Goal: Task Accomplishment & Management: Use online tool/utility

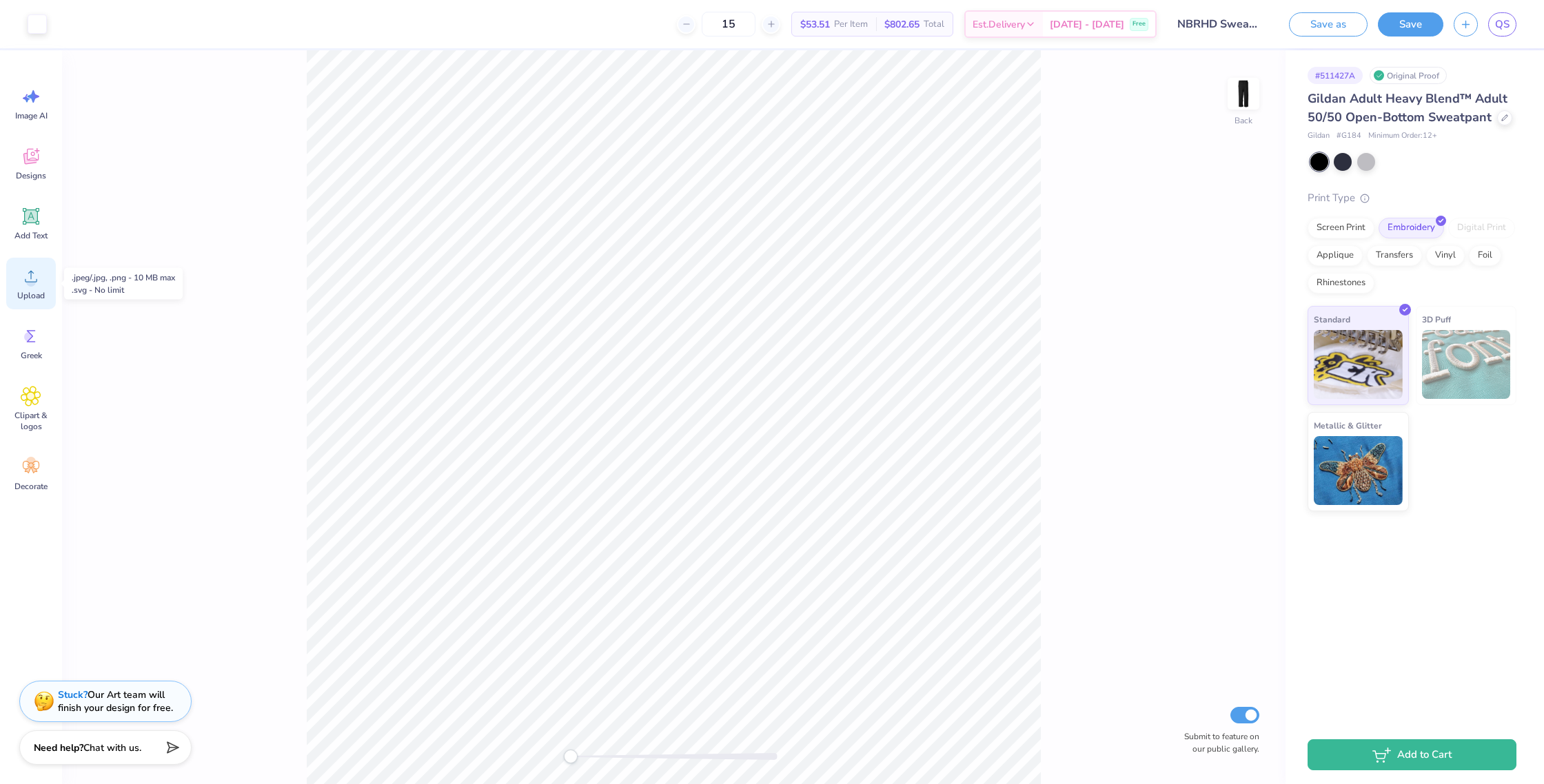
click at [23, 274] on icon at bounding box center [31, 276] width 20 height 20
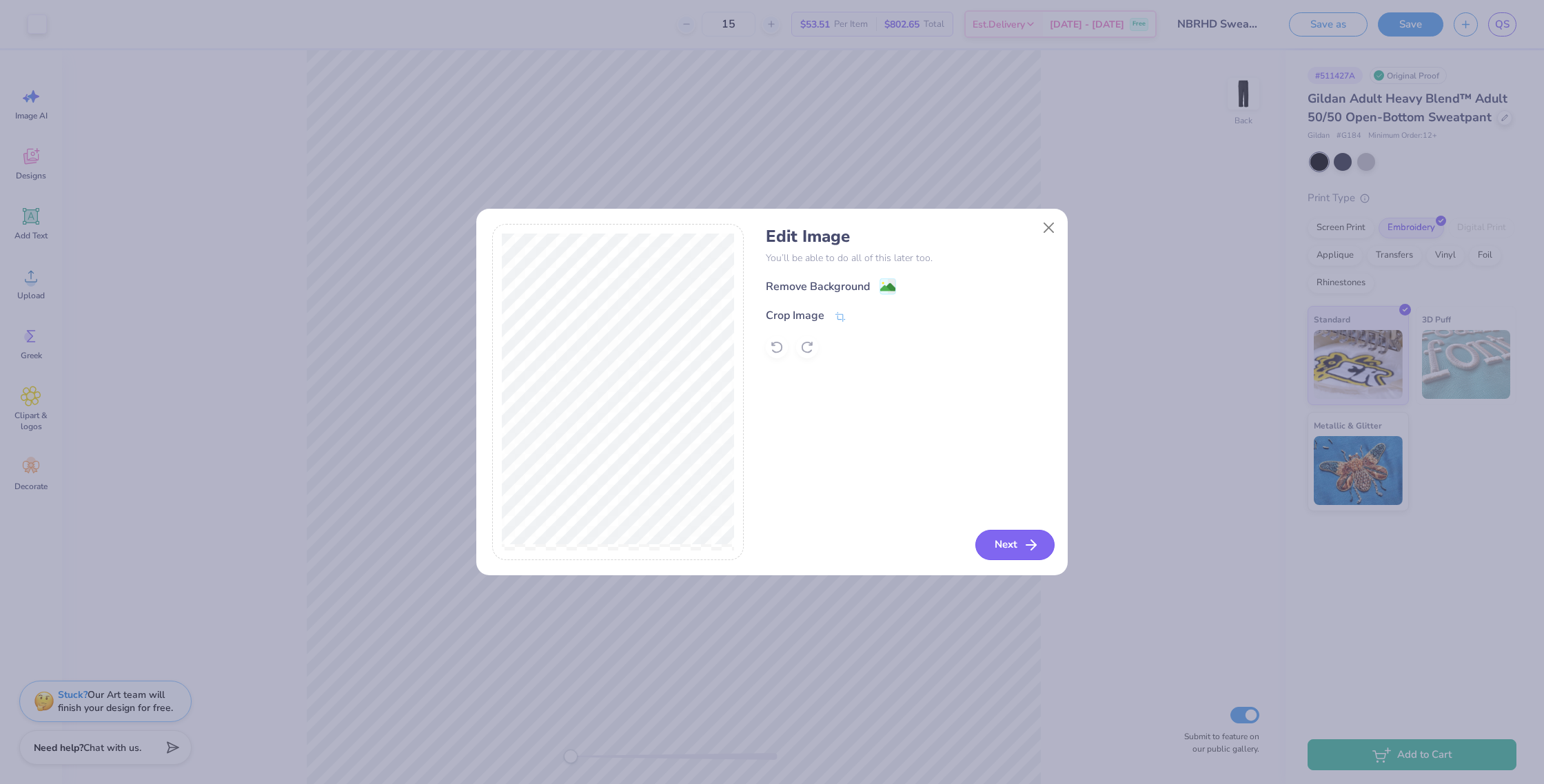
drag, startPoint x: 997, startPoint y: 545, endPoint x: 1004, endPoint y: 544, distance: 7.1
click at [1004, 544] on button "Next" at bounding box center [1015, 545] width 80 height 31
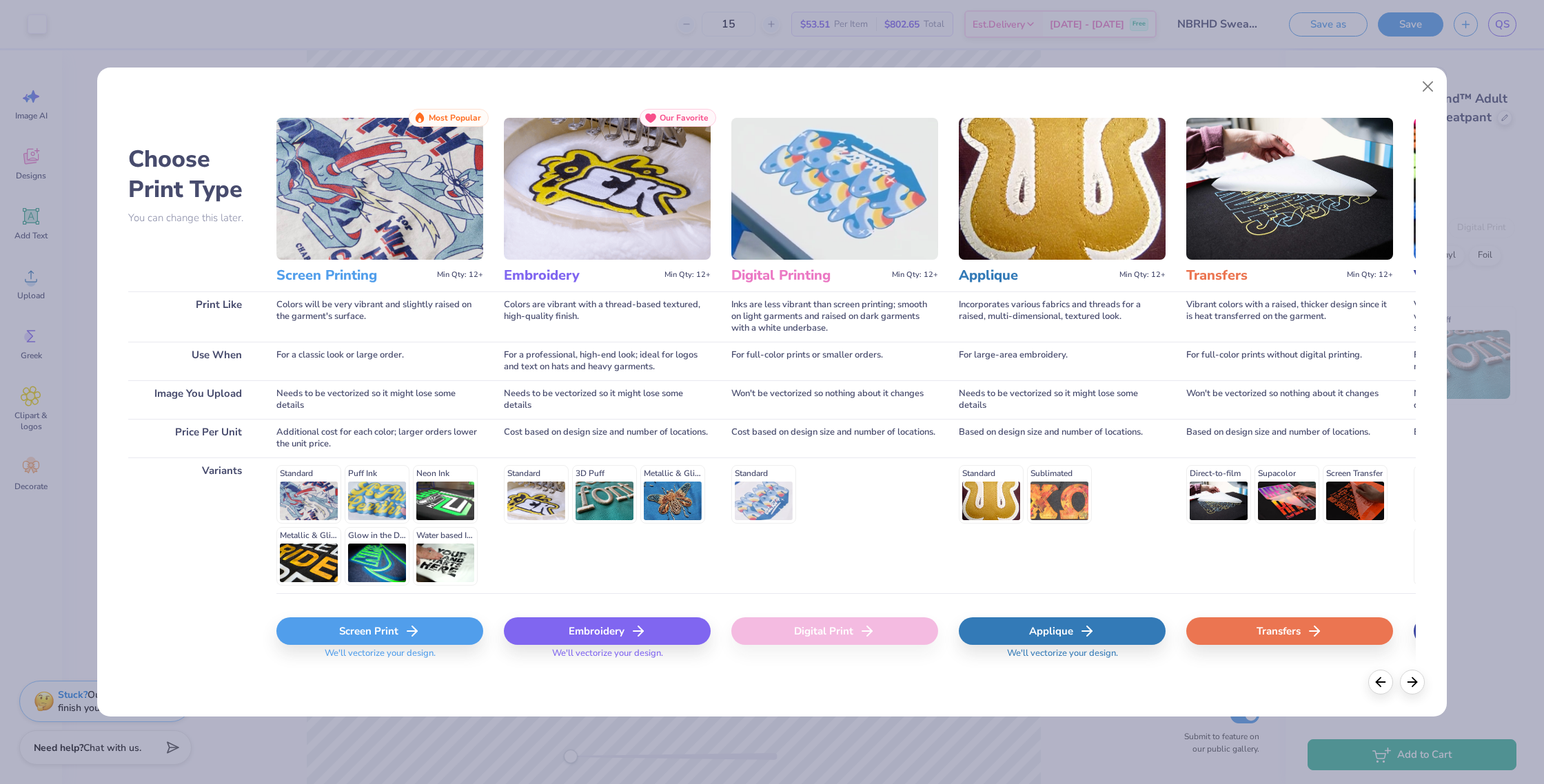
click at [404, 629] on icon at bounding box center [412, 631] width 17 height 17
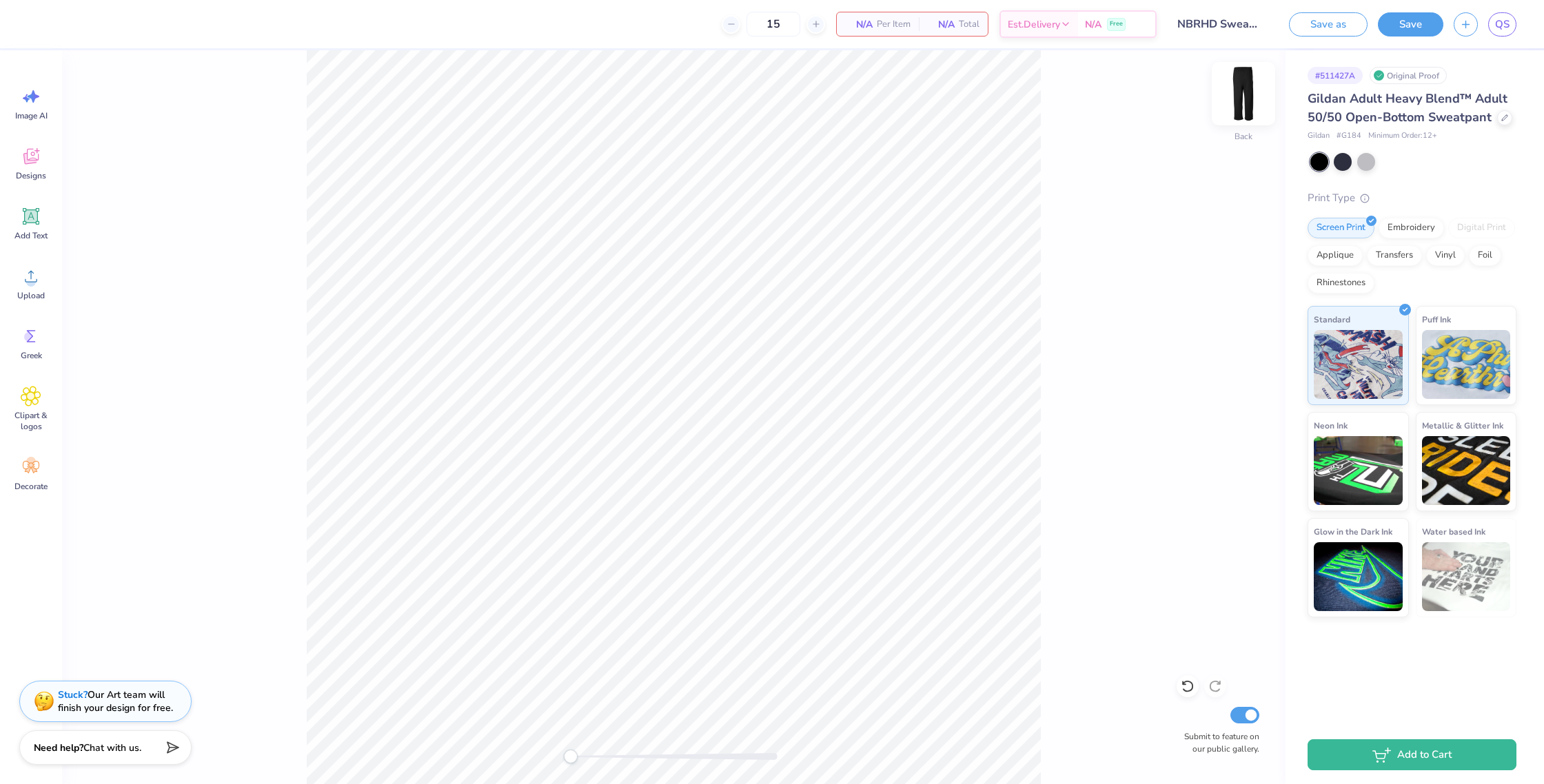
click at [1232, 90] on img at bounding box center [1244, 94] width 55 height 55
click at [1408, 22] on button "Save" at bounding box center [1410, 22] width 66 height 24
click at [1500, 25] on span "QS" at bounding box center [1502, 24] width 15 height 16
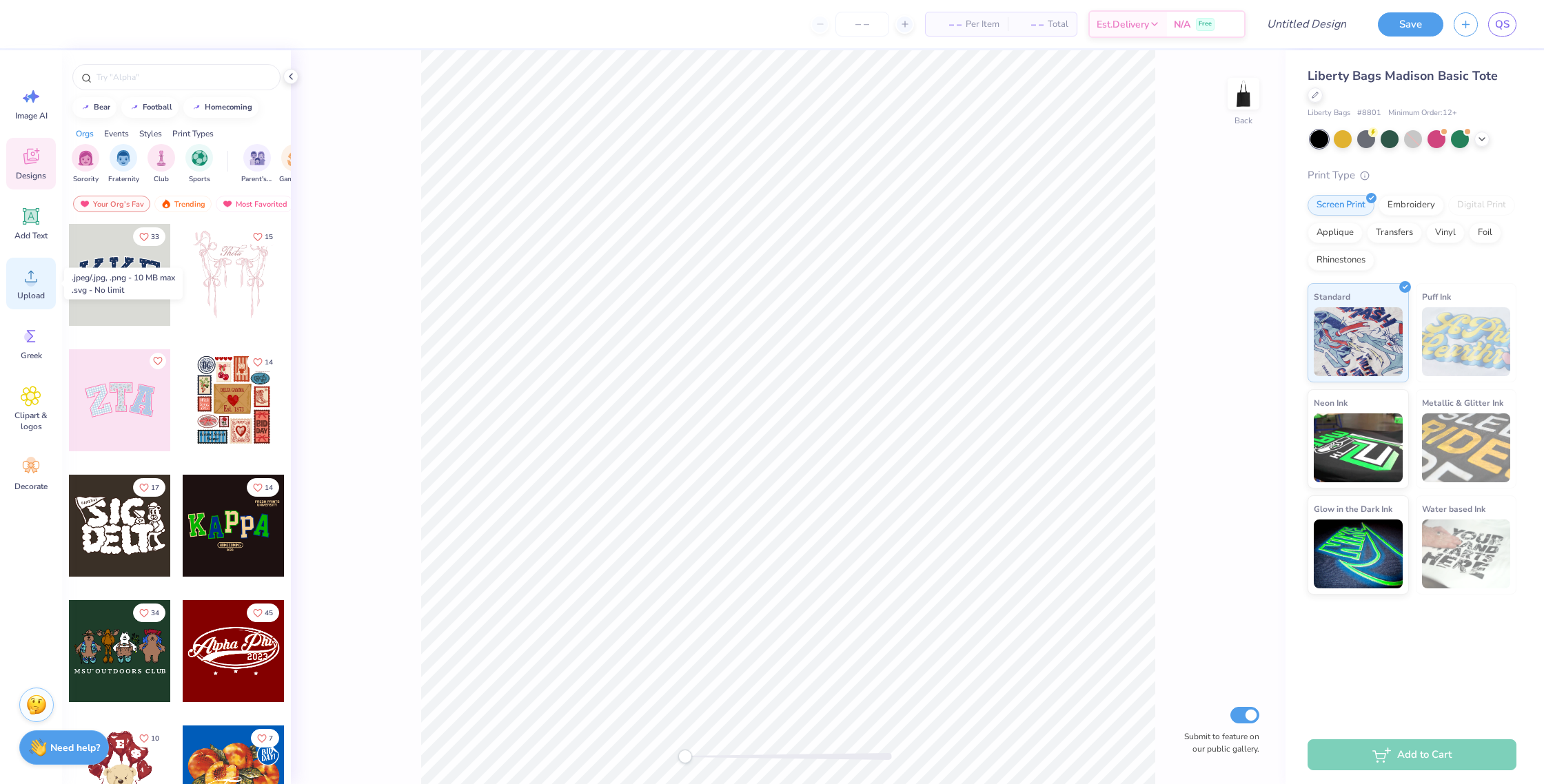
click at [28, 285] on circle at bounding box center [31, 282] width 9 height 9
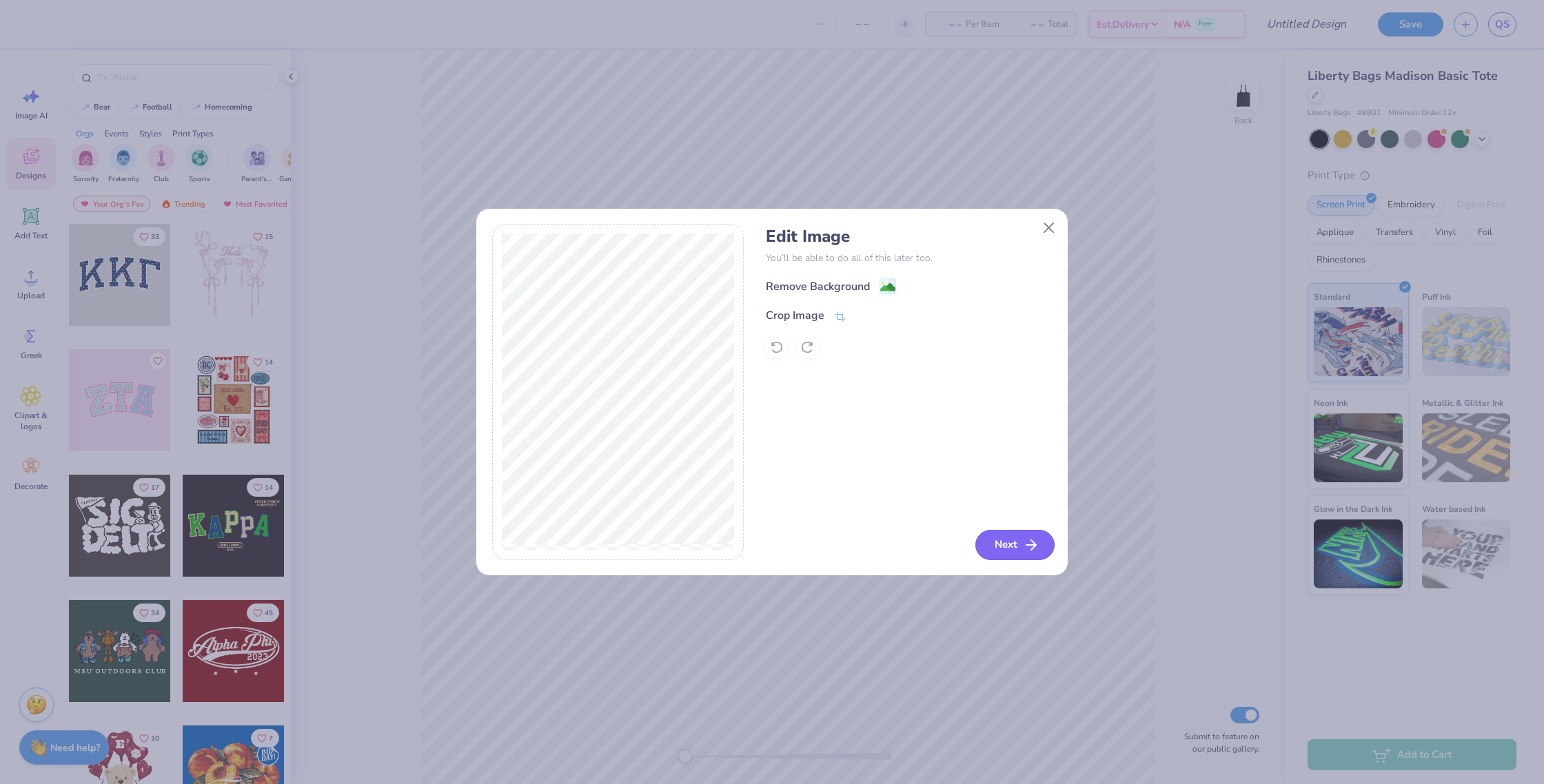
click at [1010, 544] on button "Next" at bounding box center [1015, 545] width 80 height 31
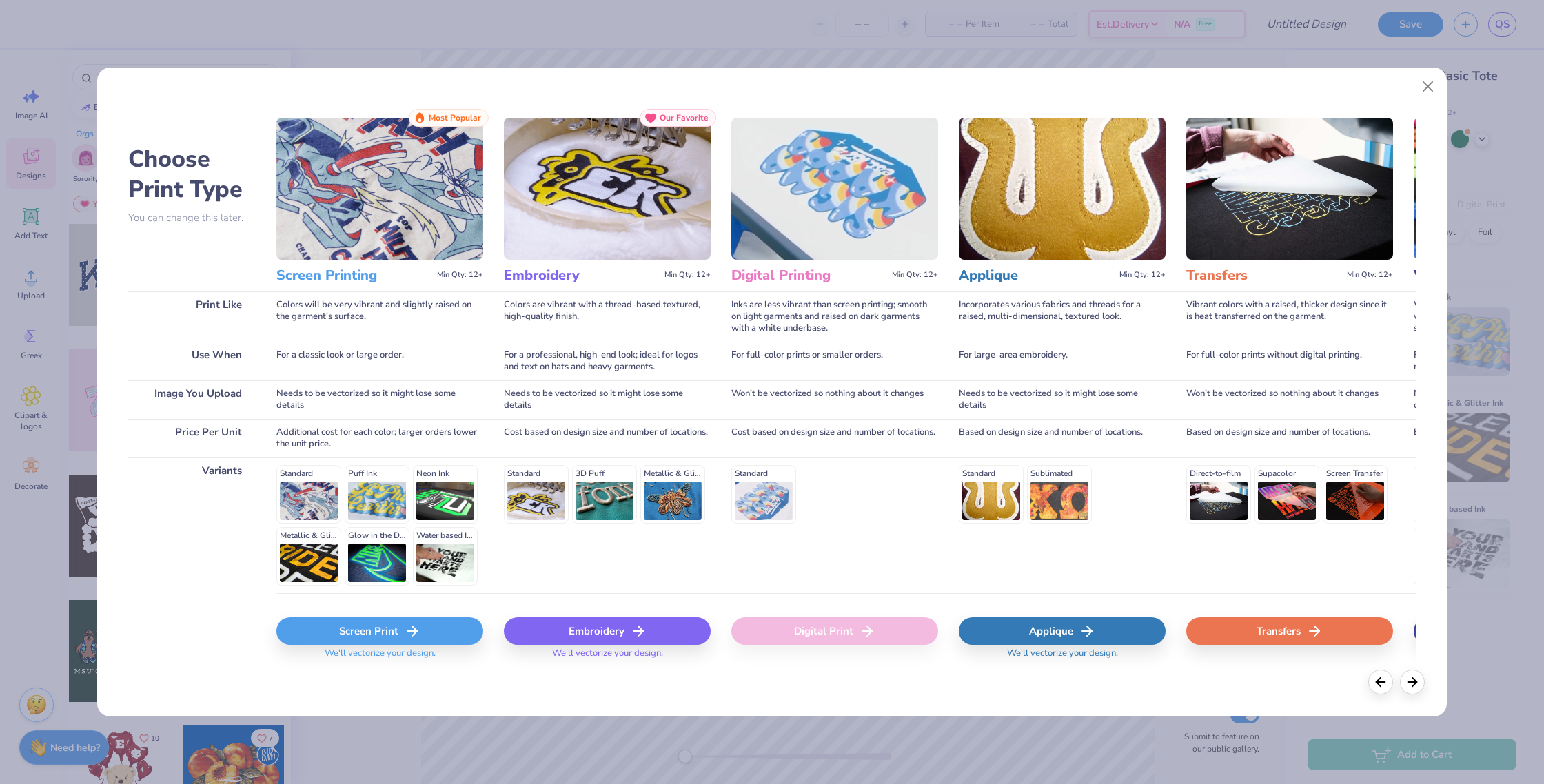
click at [337, 636] on div "Screen Print" at bounding box center [380, 631] width 207 height 28
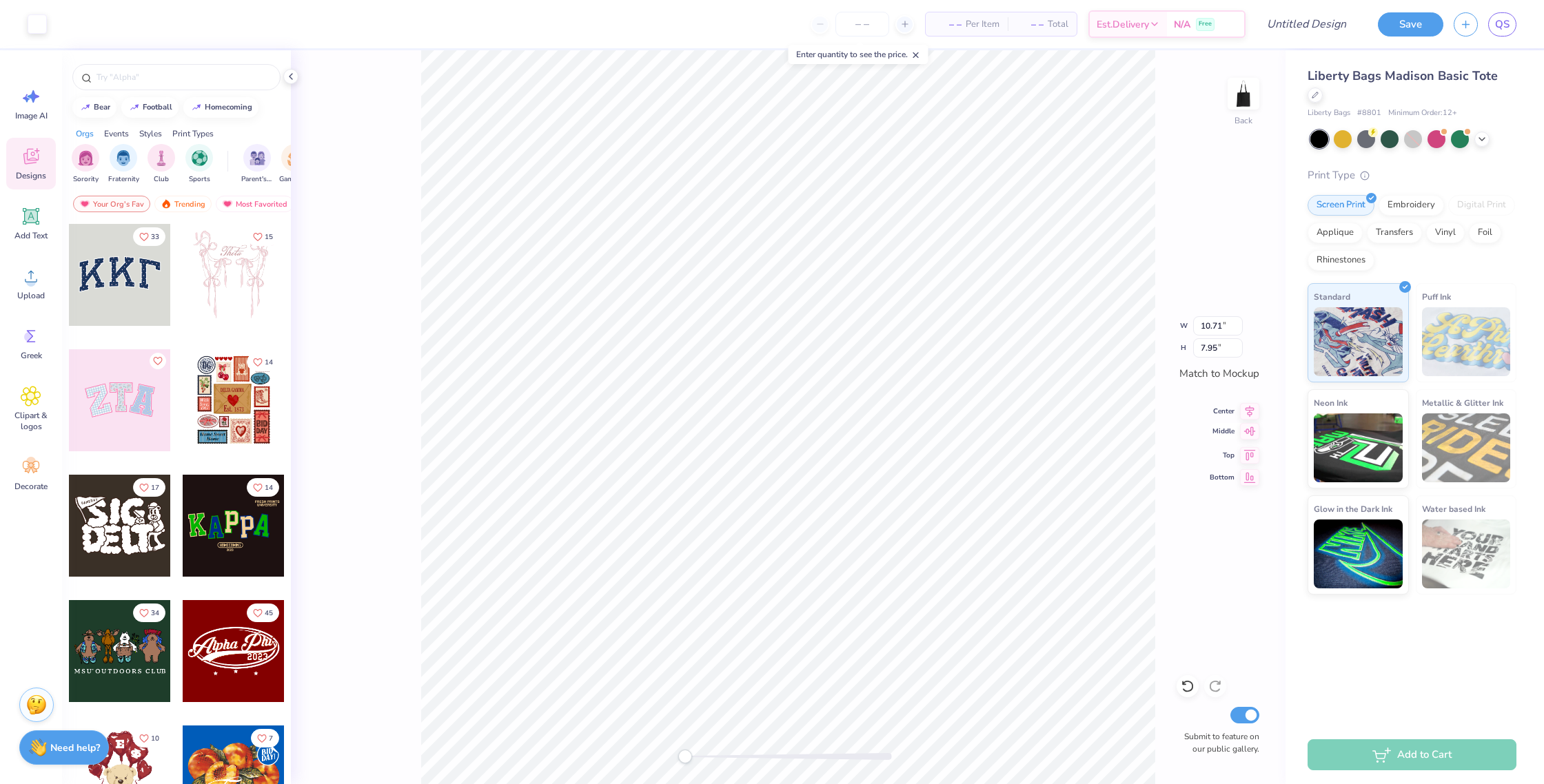
click at [1256, 434] on icon at bounding box center [1249, 432] width 19 height 17
click at [1249, 433] on icon at bounding box center [1249, 432] width 19 height 17
click at [1248, 410] on icon at bounding box center [1249, 410] width 19 height 17
click at [1287, 30] on input "Design Title" at bounding box center [1289, 24] width 135 height 28
type input "NBRHD TOTE"
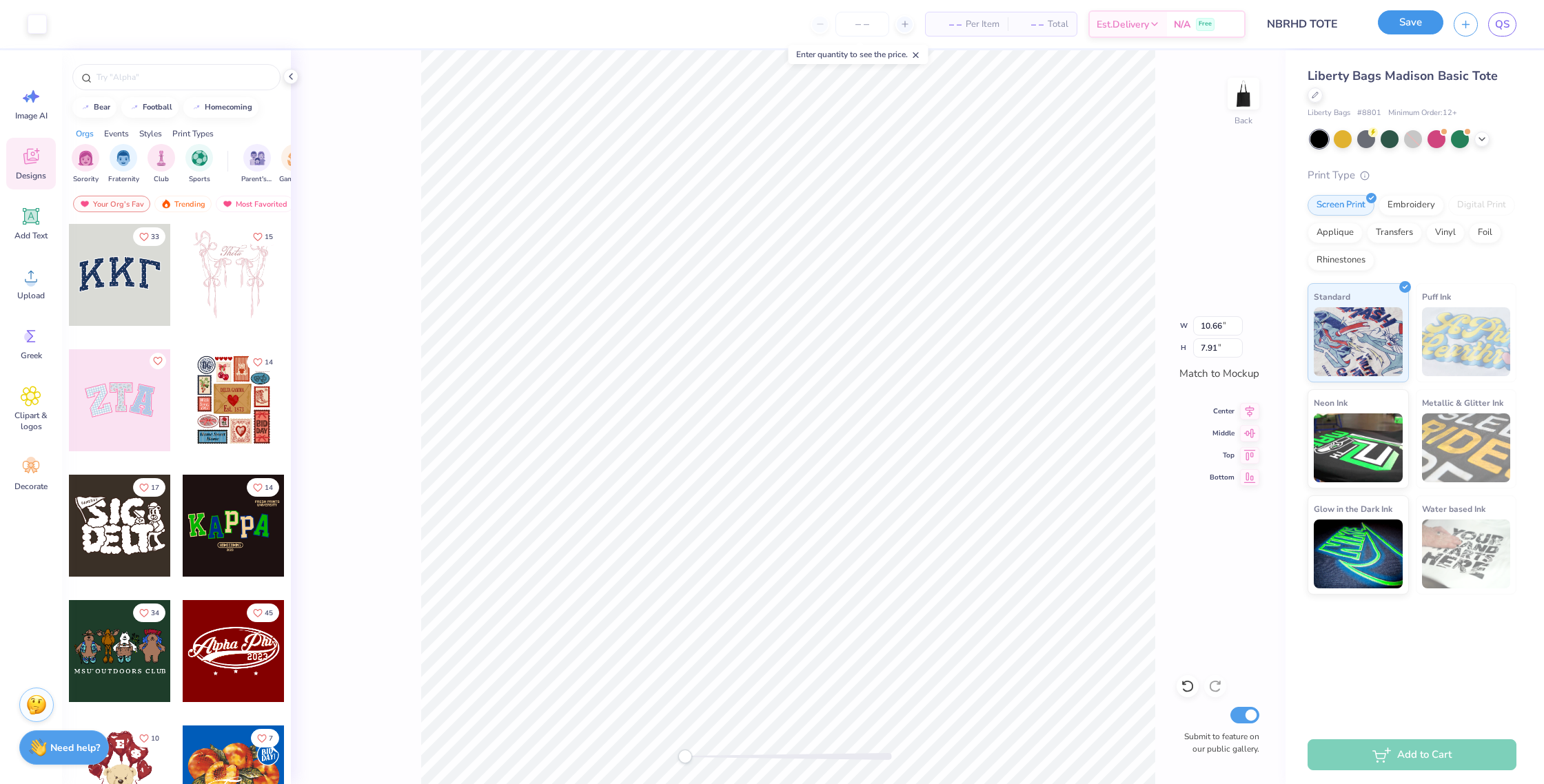
click at [1405, 25] on button "Save" at bounding box center [1410, 22] width 66 height 24
drag, startPoint x: 864, startPoint y: 20, endPoint x: 871, endPoint y: 25, distance: 8.6
click at [864, 21] on input "number" at bounding box center [862, 24] width 54 height 25
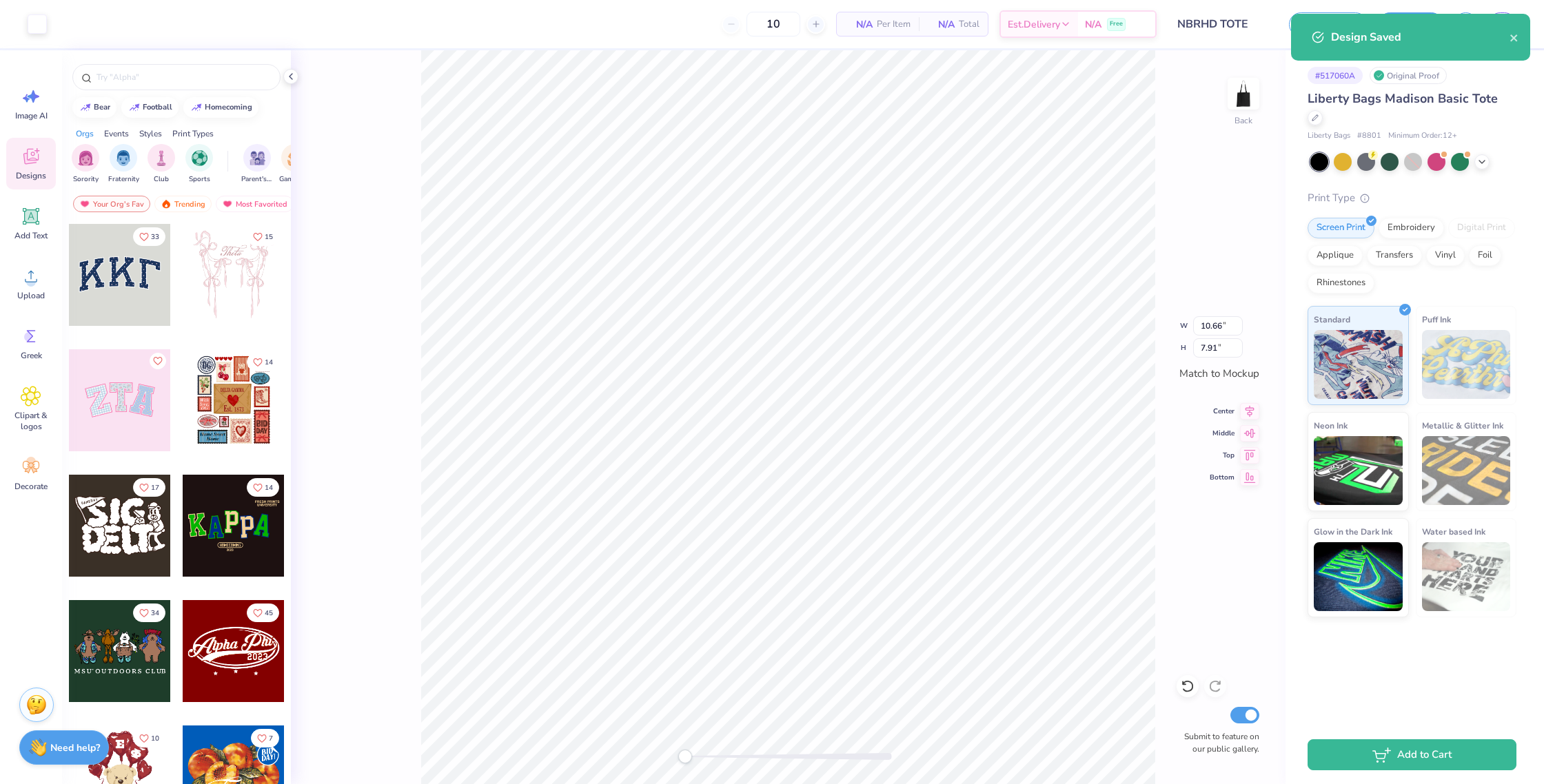
type input "12"
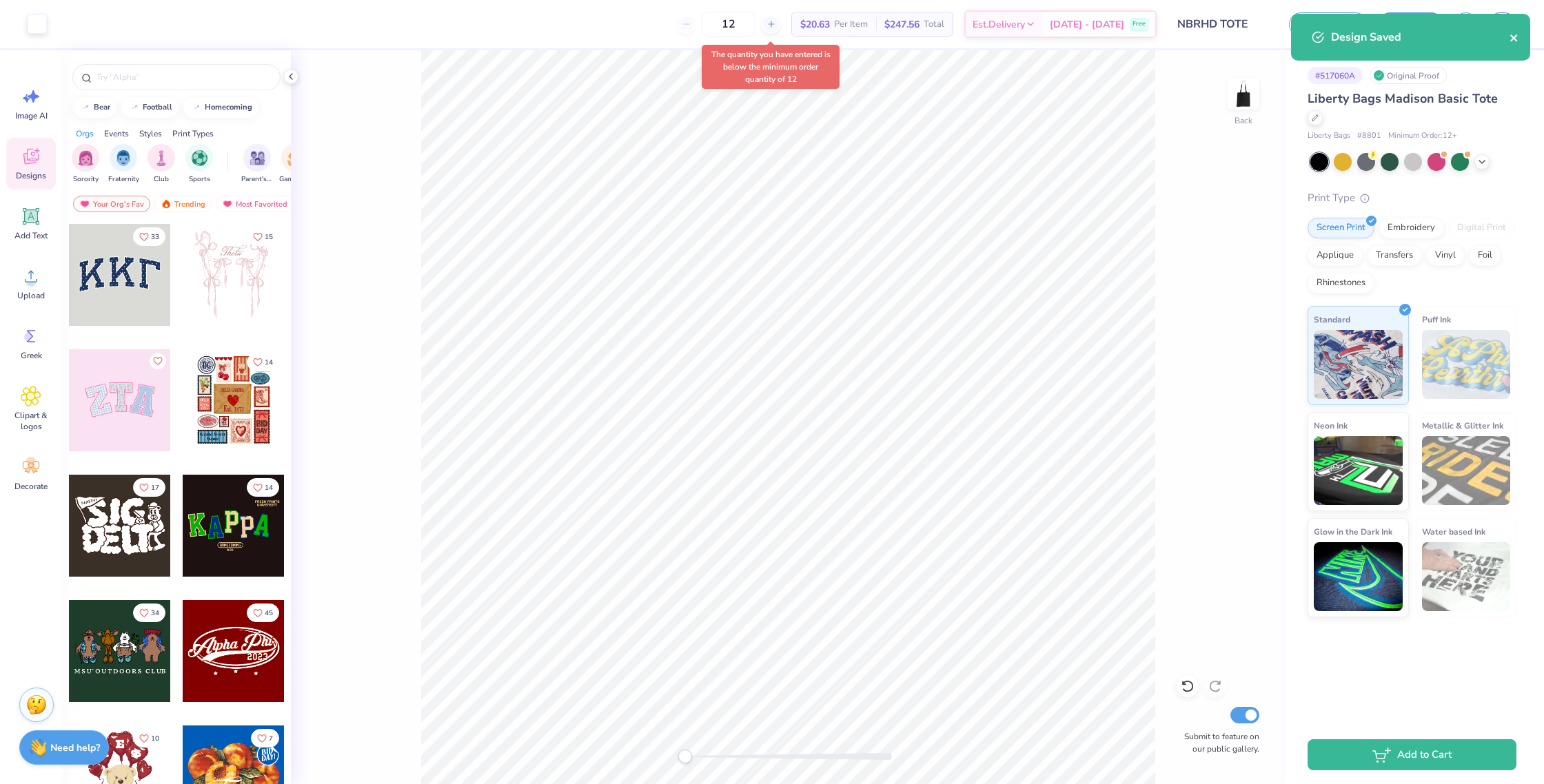
click at [1516, 37] on icon "close" at bounding box center [1513, 38] width 9 height 11
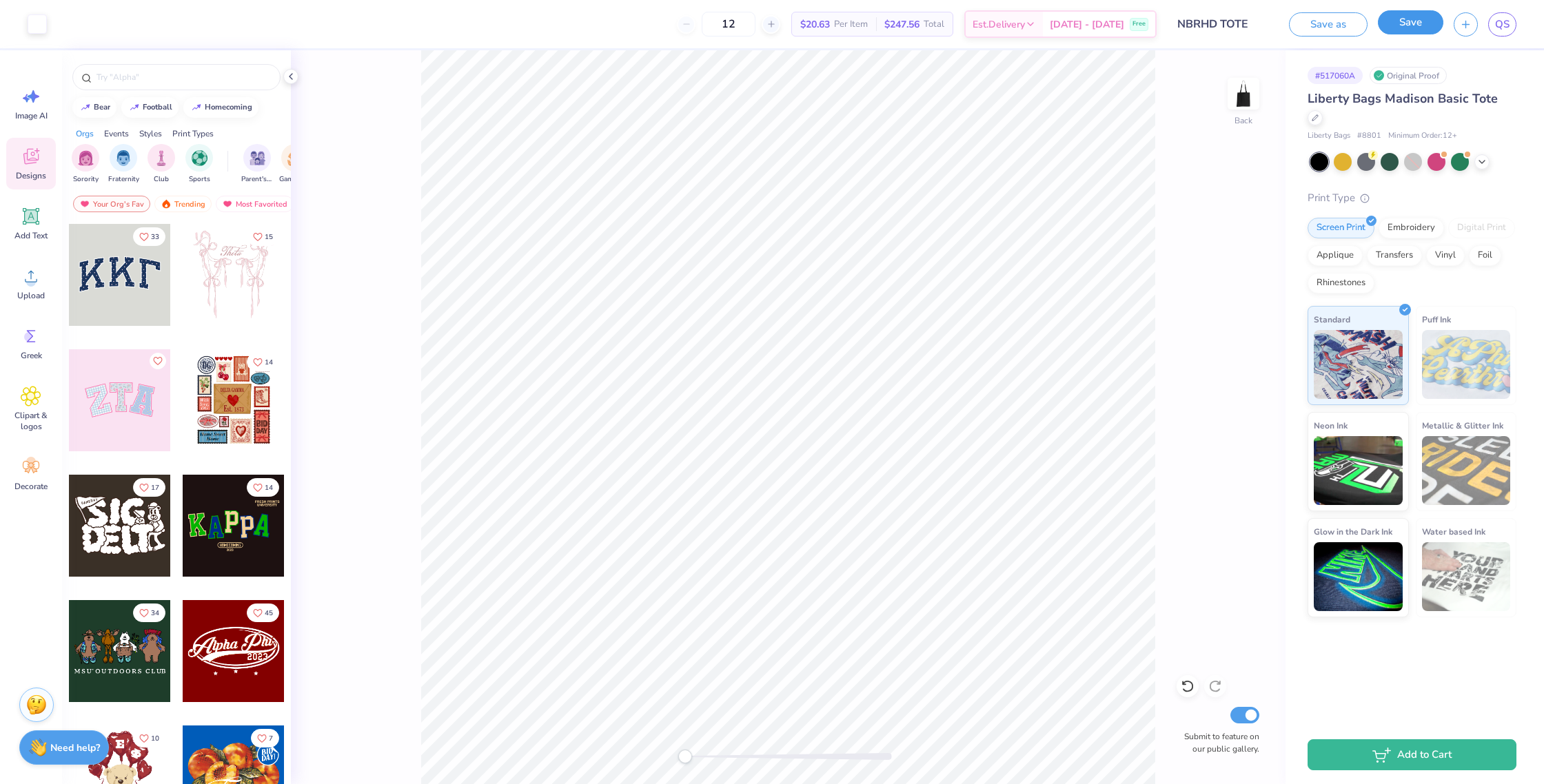
click at [1392, 30] on button "Save" at bounding box center [1410, 22] width 66 height 24
click at [1512, 39] on icon "close" at bounding box center [1513, 37] width 6 height 6
click at [1496, 27] on span "QS" at bounding box center [1502, 24] width 15 height 16
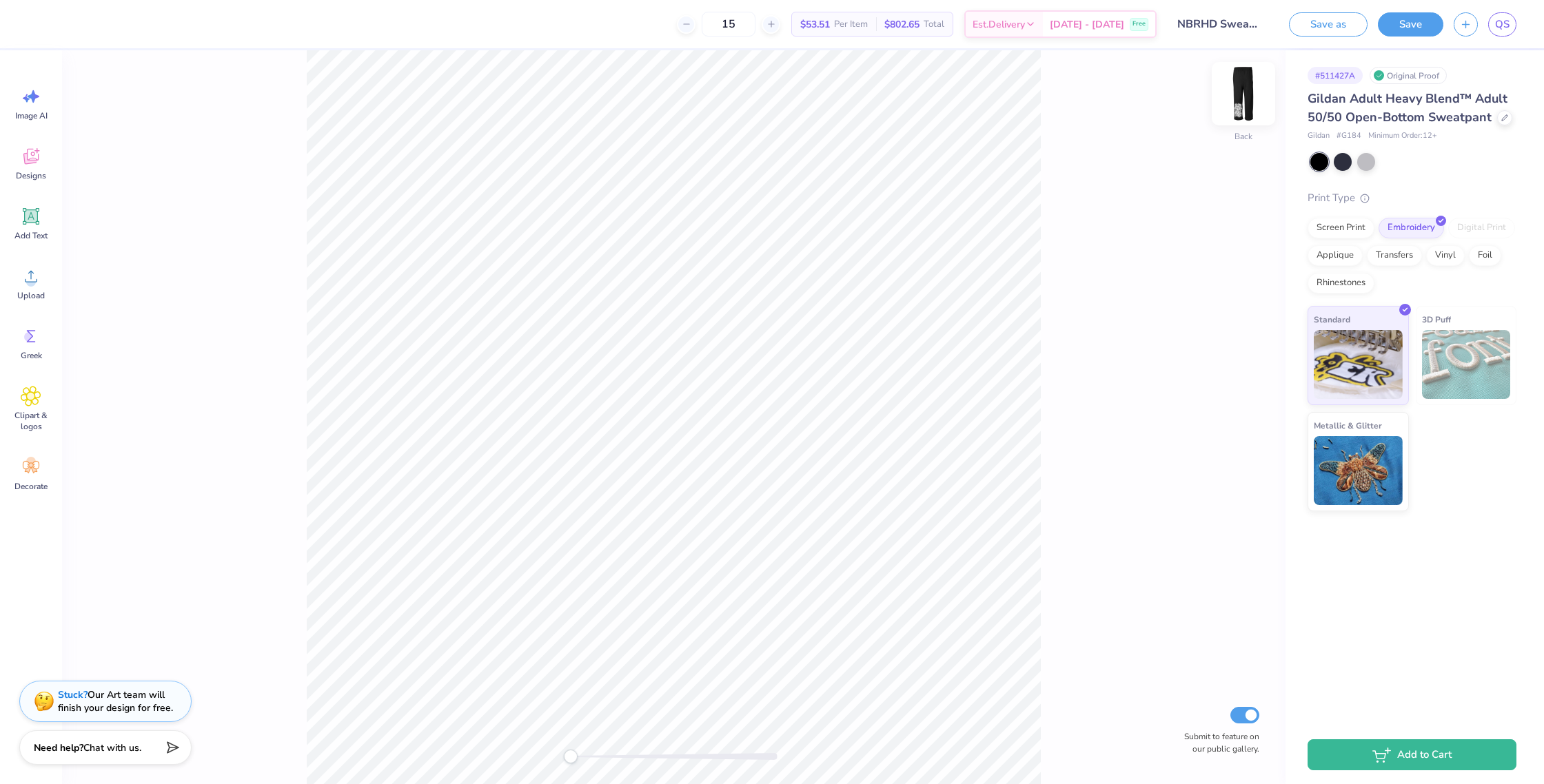
click at [1247, 96] on img at bounding box center [1244, 94] width 55 height 55
type input "29.49"
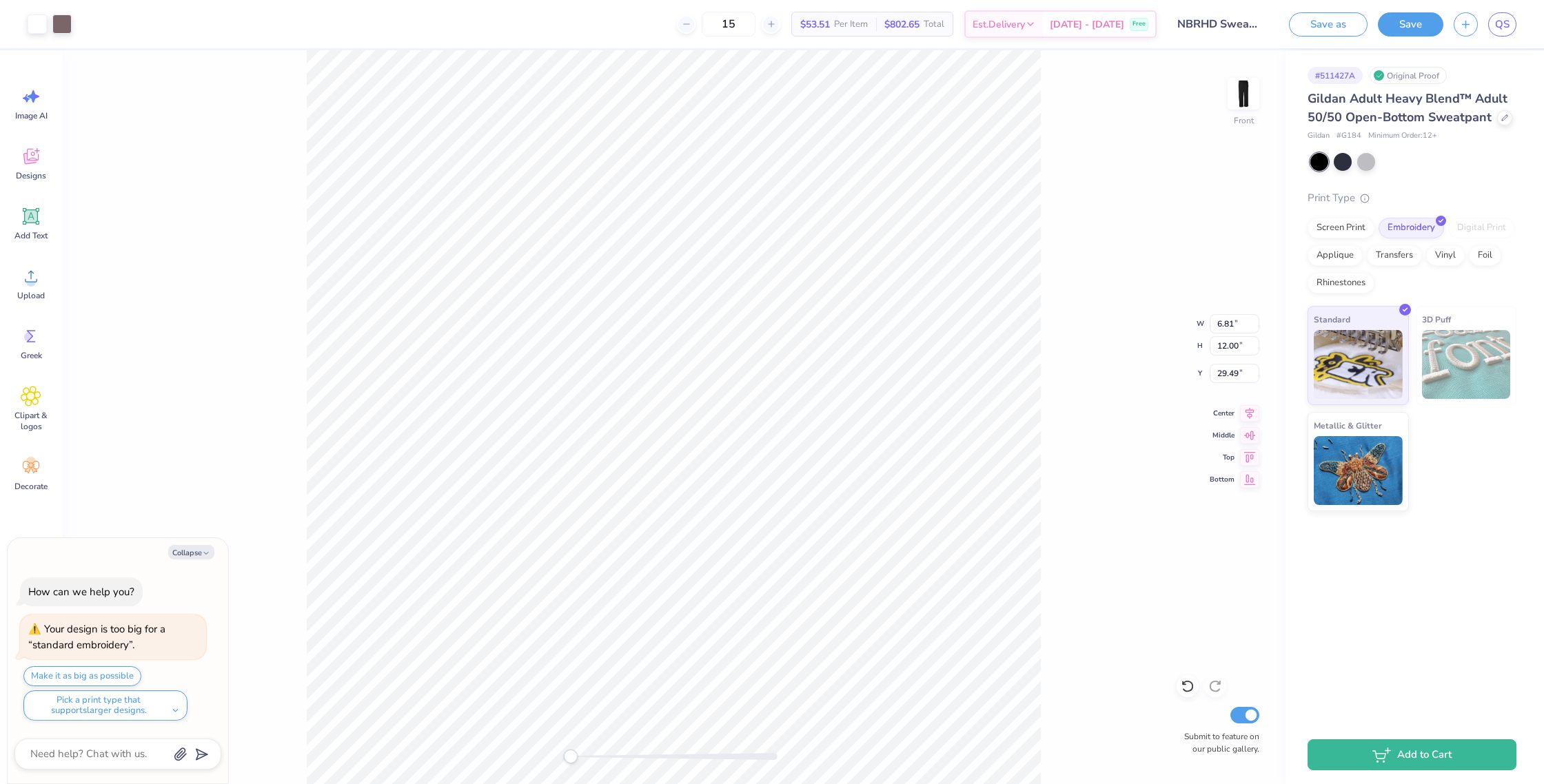
type textarea "x"
type input "27.24"
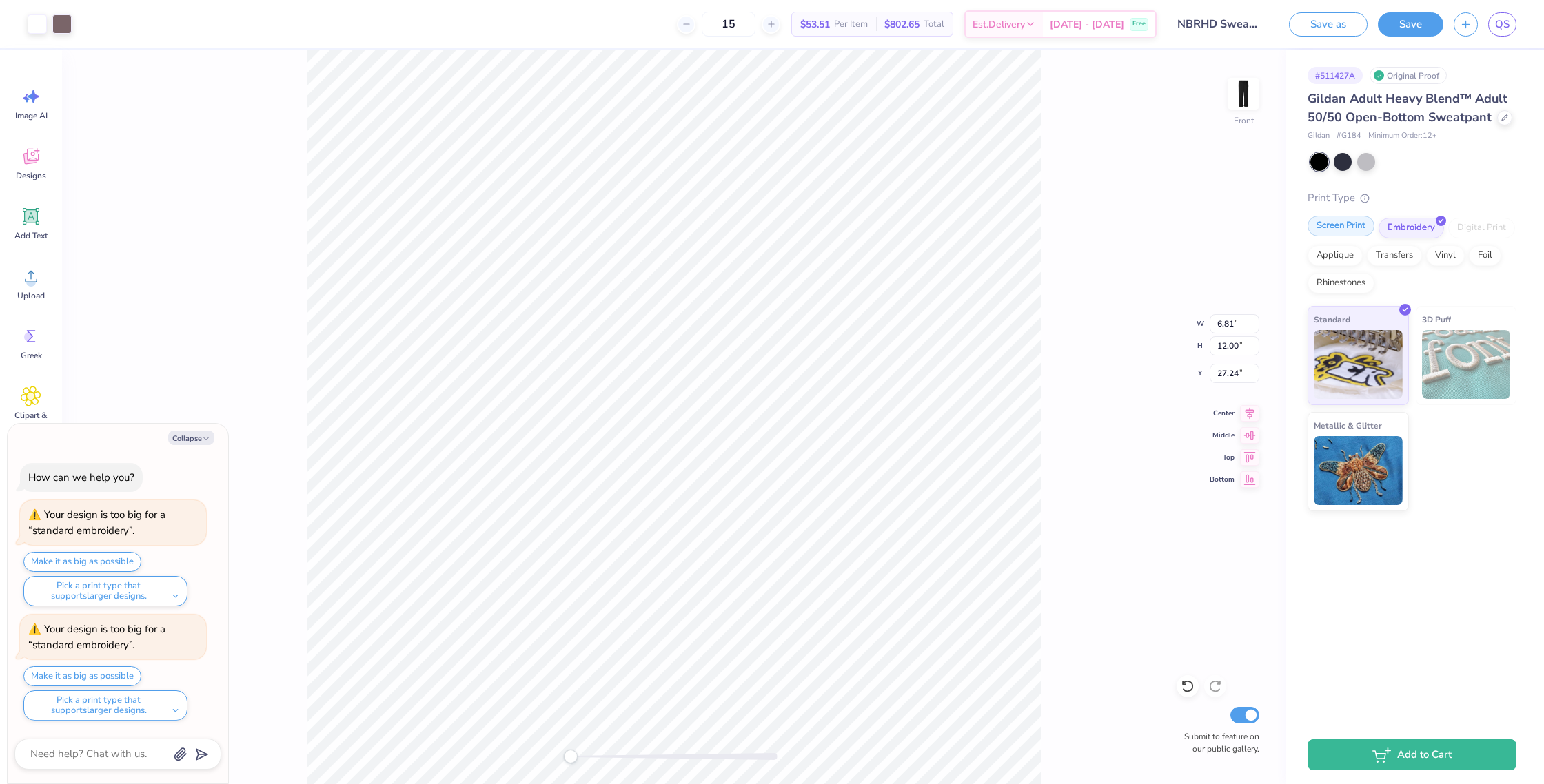
click at [1332, 228] on div "Screen Print" at bounding box center [1341, 226] width 67 height 20
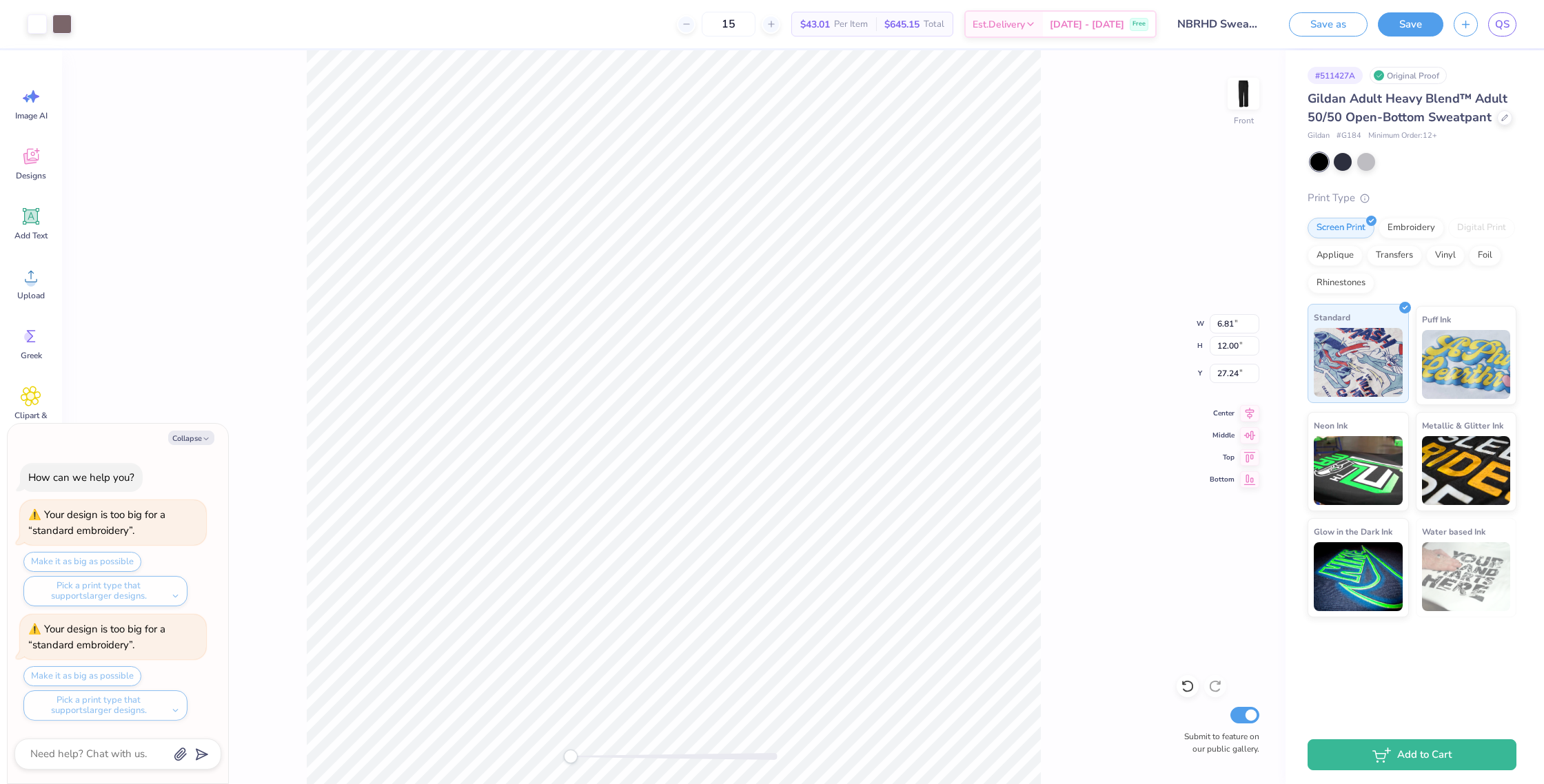
click at [1367, 368] on img at bounding box center [1358, 362] width 89 height 69
click at [1415, 26] on button "Save" at bounding box center [1410, 22] width 66 height 24
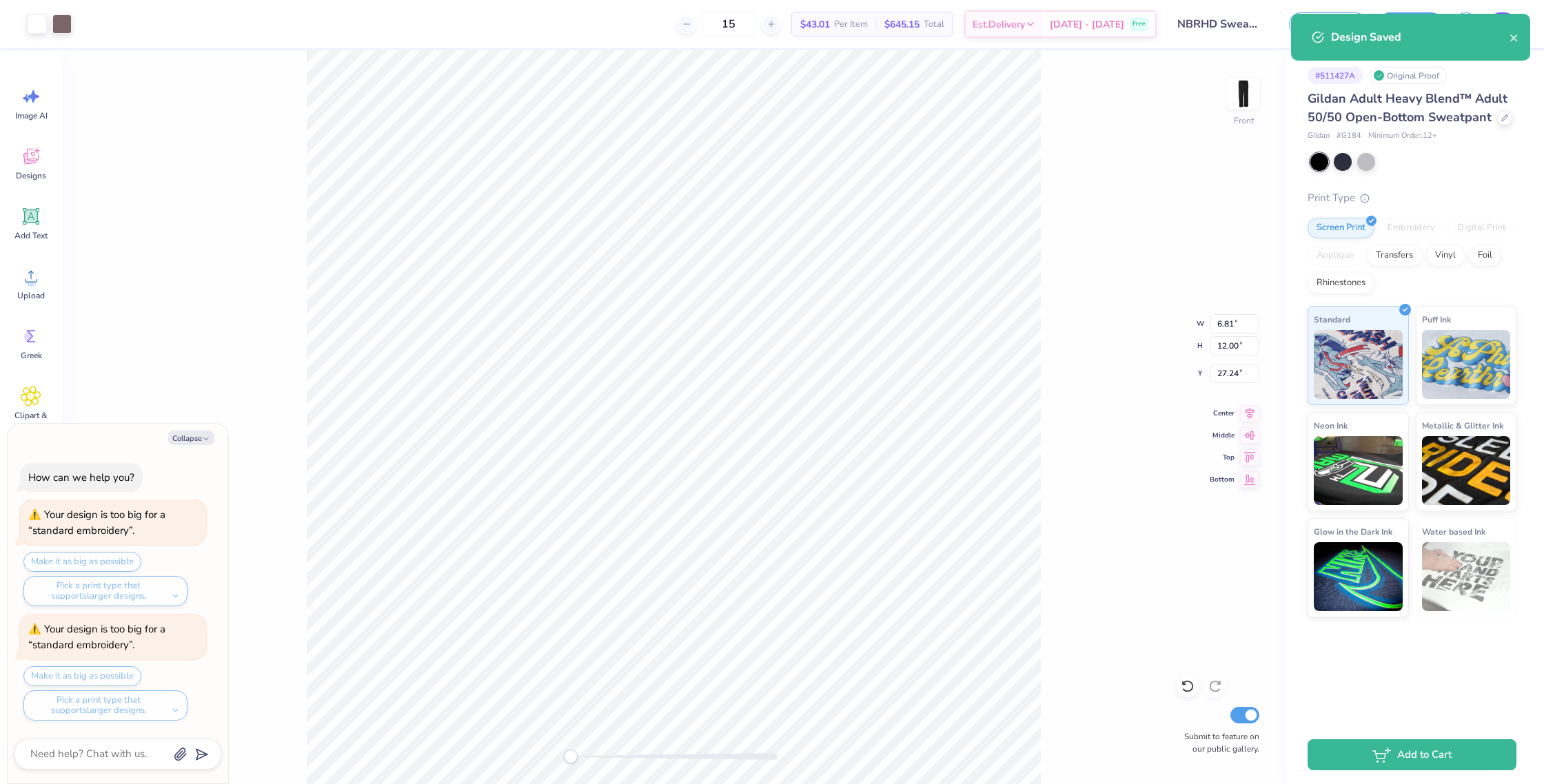
click at [1502, 31] on div "Design Saved" at bounding box center [1419, 37] width 178 height 17
click at [1513, 42] on icon "close" at bounding box center [1513, 38] width 9 height 11
click at [1504, 25] on div "Design Saved" at bounding box center [1410, 43] width 245 height 63
type textarea "x"
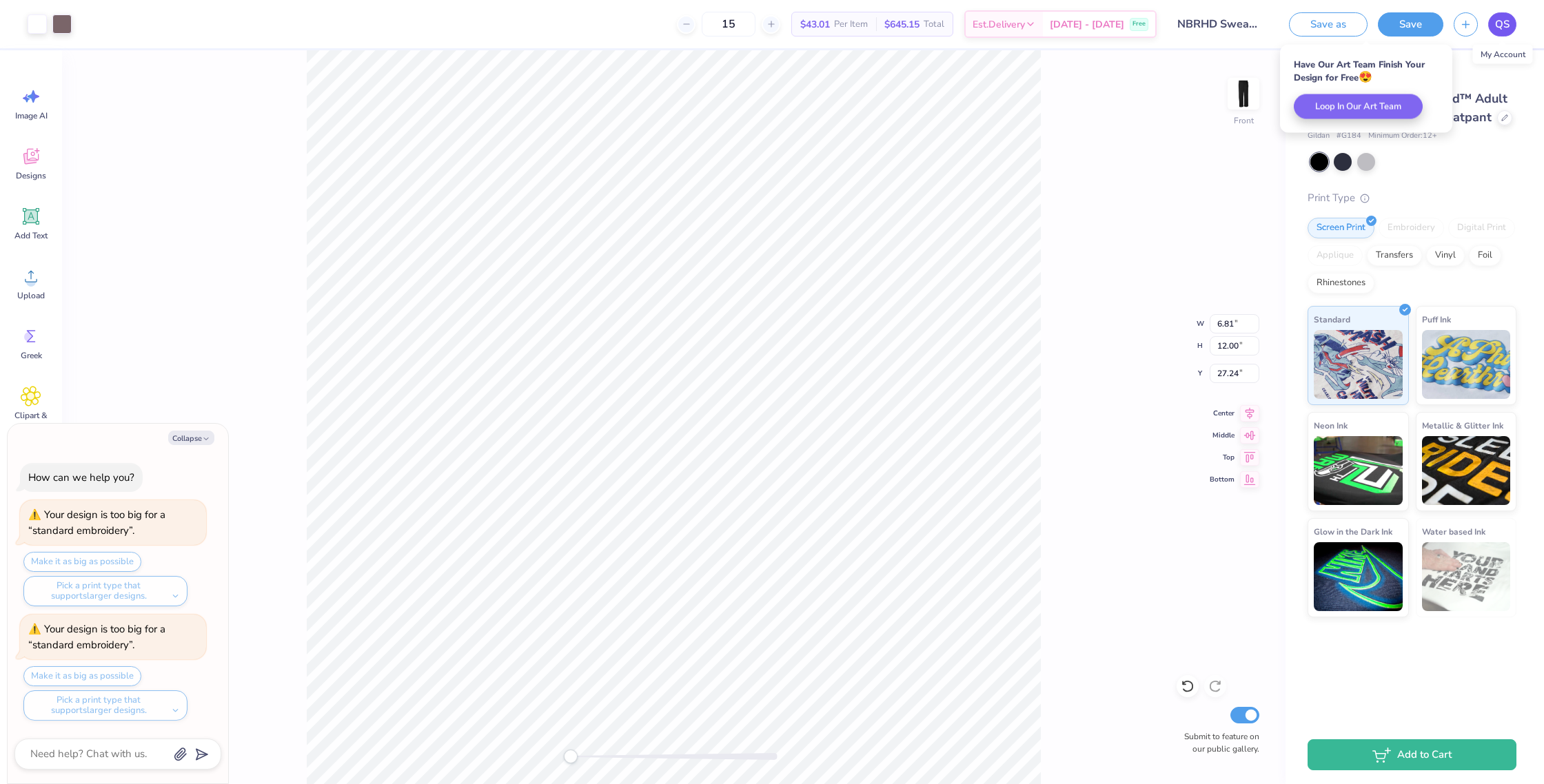
click at [1501, 30] on span "QS" at bounding box center [1502, 24] width 15 height 16
